Goal: Transaction & Acquisition: Download file/media

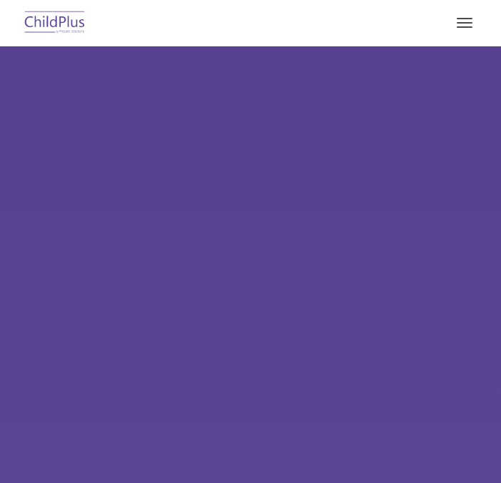
select select "MEDIUM"
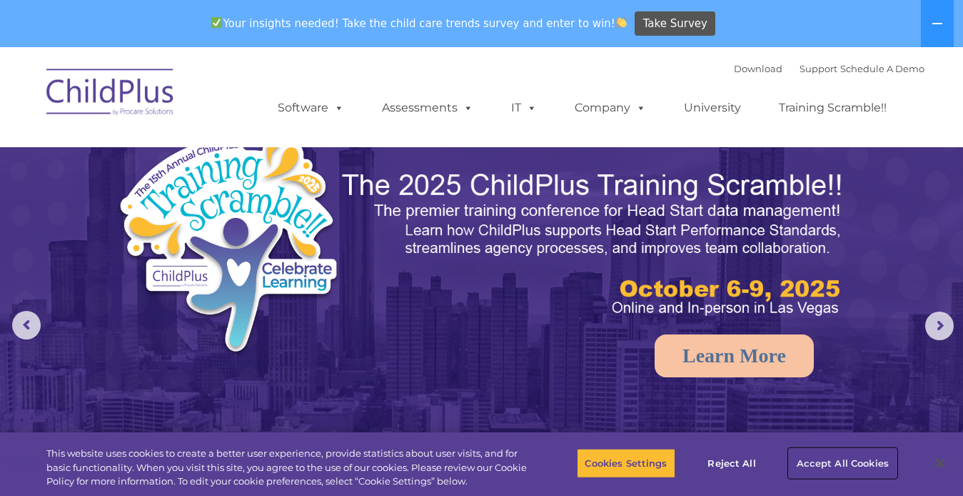
click at [500, 456] on button "Accept All Cookies" at bounding box center [843, 463] width 108 height 30
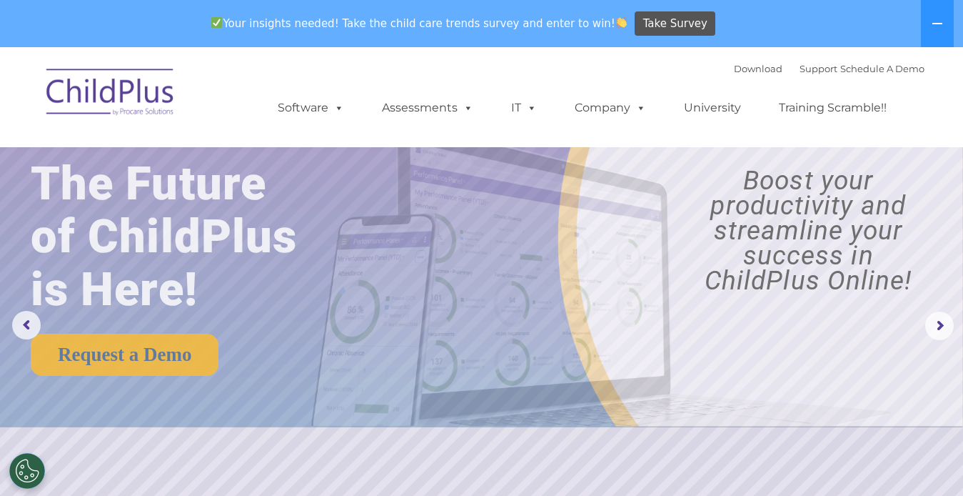
click at [141, 101] on img at bounding box center [110, 94] width 143 height 71
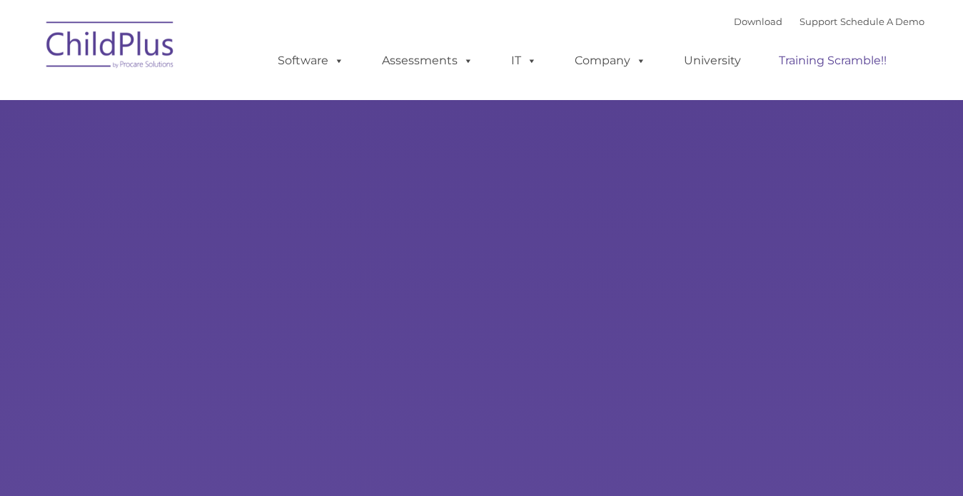
select select "MEDIUM"
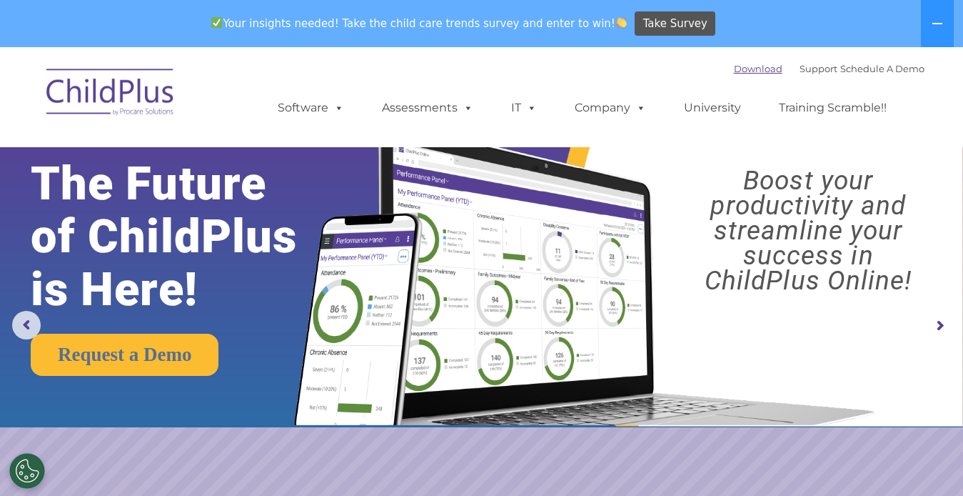
click at [734, 68] on link "Download" at bounding box center [758, 68] width 49 height 11
